Goal: Information Seeking & Learning: Learn about a topic

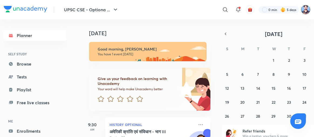
click at [304, 14] on img at bounding box center [305, 9] width 9 height 9
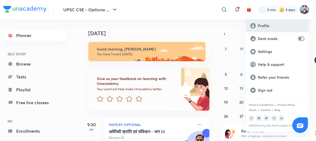
click at [272, 25] on p "Profile" at bounding box center [281, 25] width 47 height 5
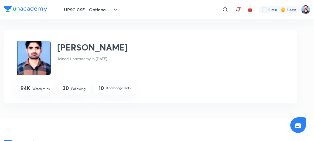
click at [76, 89] on p "Following" at bounding box center [78, 89] width 14 height 5
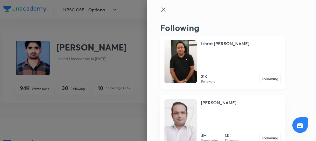
click at [188, 70] on img at bounding box center [181, 61] width 32 height 43
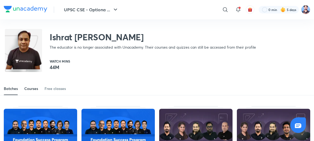
click at [31, 89] on div "Courses" at bounding box center [31, 88] width 14 height 5
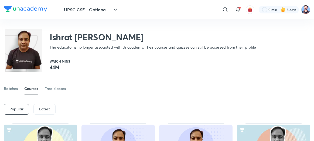
click at [47, 112] on p "Latest" at bounding box center [44, 109] width 11 height 4
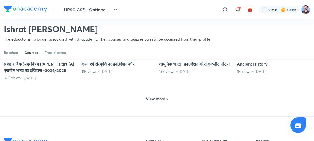
scroll to position [275, 0]
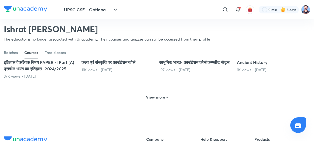
click at [155, 100] on h6 "View more" at bounding box center [155, 97] width 19 height 5
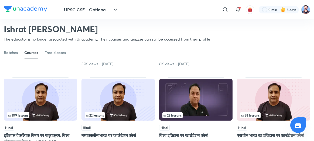
scroll to position [373, 0]
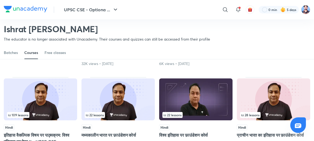
click at [39, 113] on img at bounding box center [40, 100] width 73 height 42
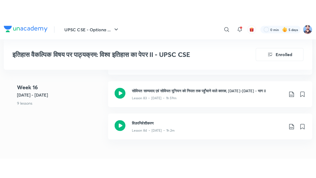
scroll to position [3300, 0]
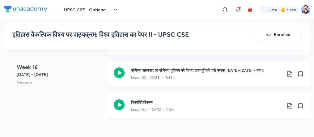
click at [118, 100] on icon at bounding box center [119, 105] width 11 height 11
